Goal: Transaction & Acquisition: Purchase product/service

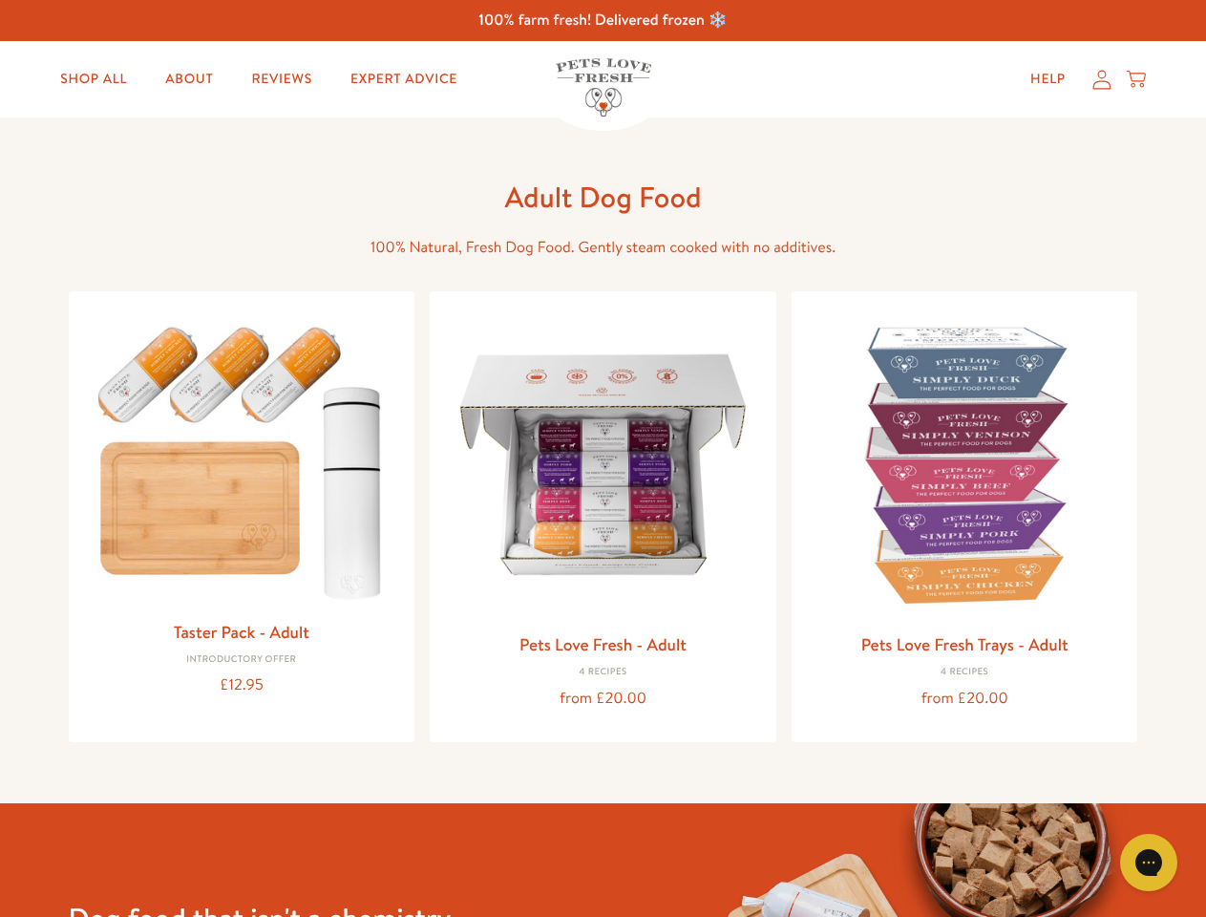
click at [1149, 863] on icon "Gorgias live chat" at bounding box center [1149, 862] width 18 height 18
